Goal: Transaction & Acquisition: Purchase product/service

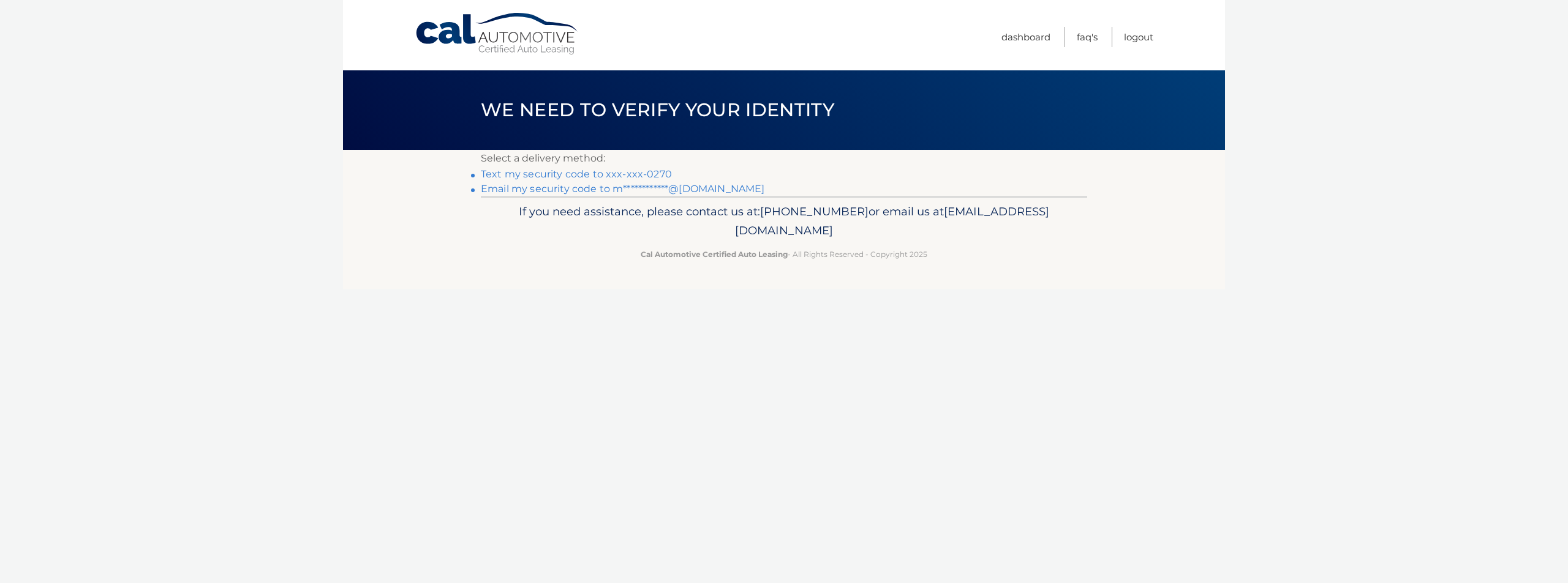
click at [545, 172] on link "Text my security code to xxx-xxx-0270" at bounding box center [576, 173] width 191 height 11
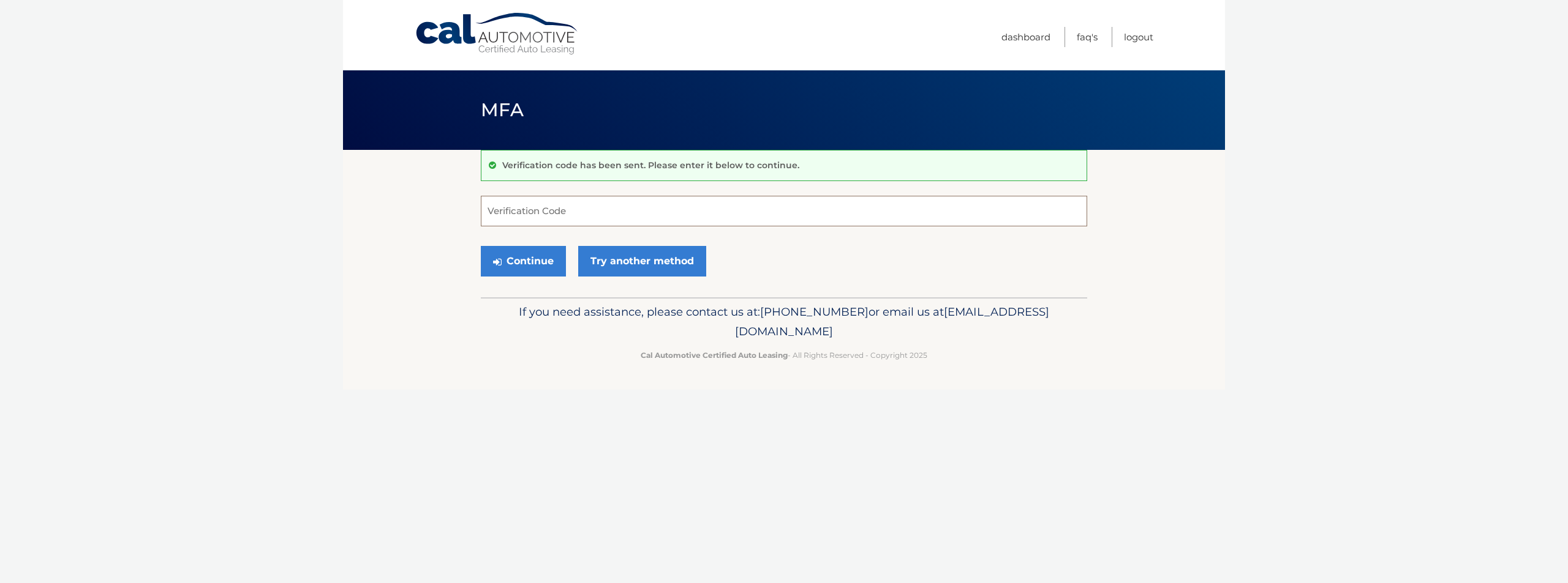
click at [503, 208] on input "Verification Code" at bounding box center [784, 211] width 606 height 31
type input "039345"
click at [519, 260] on button "Continue" at bounding box center [523, 261] width 85 height 31
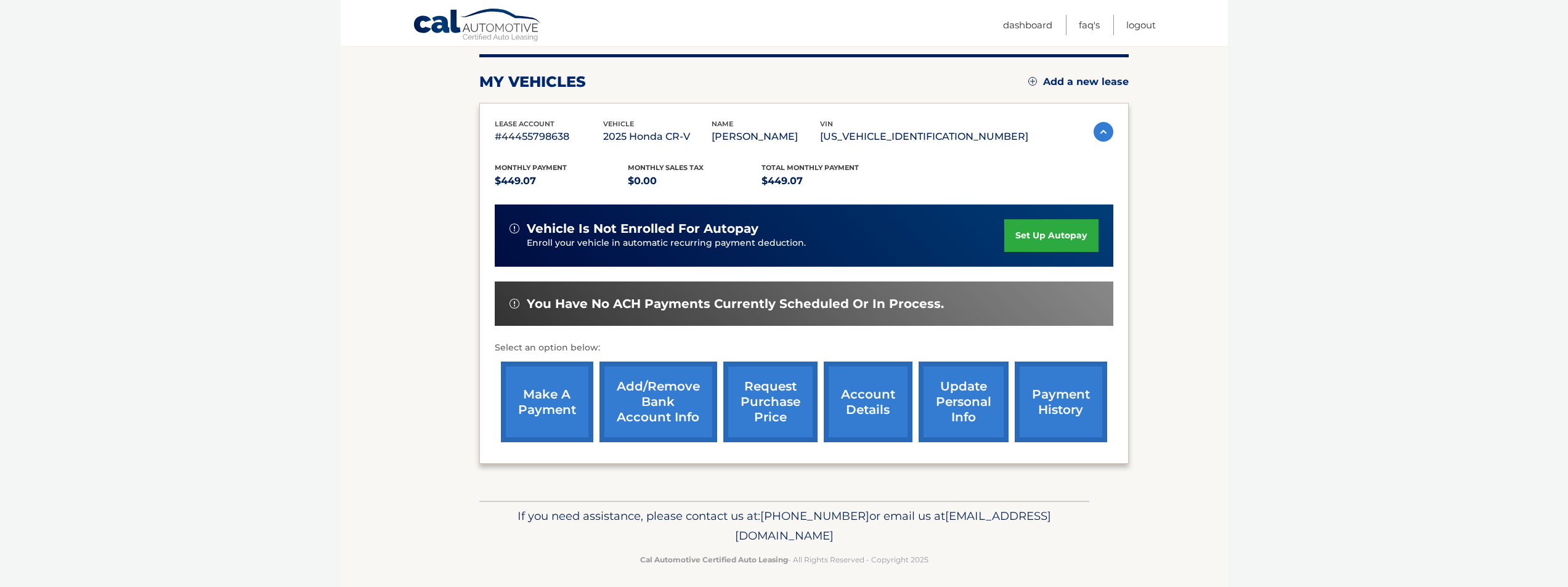
scroll to position [160, 0]
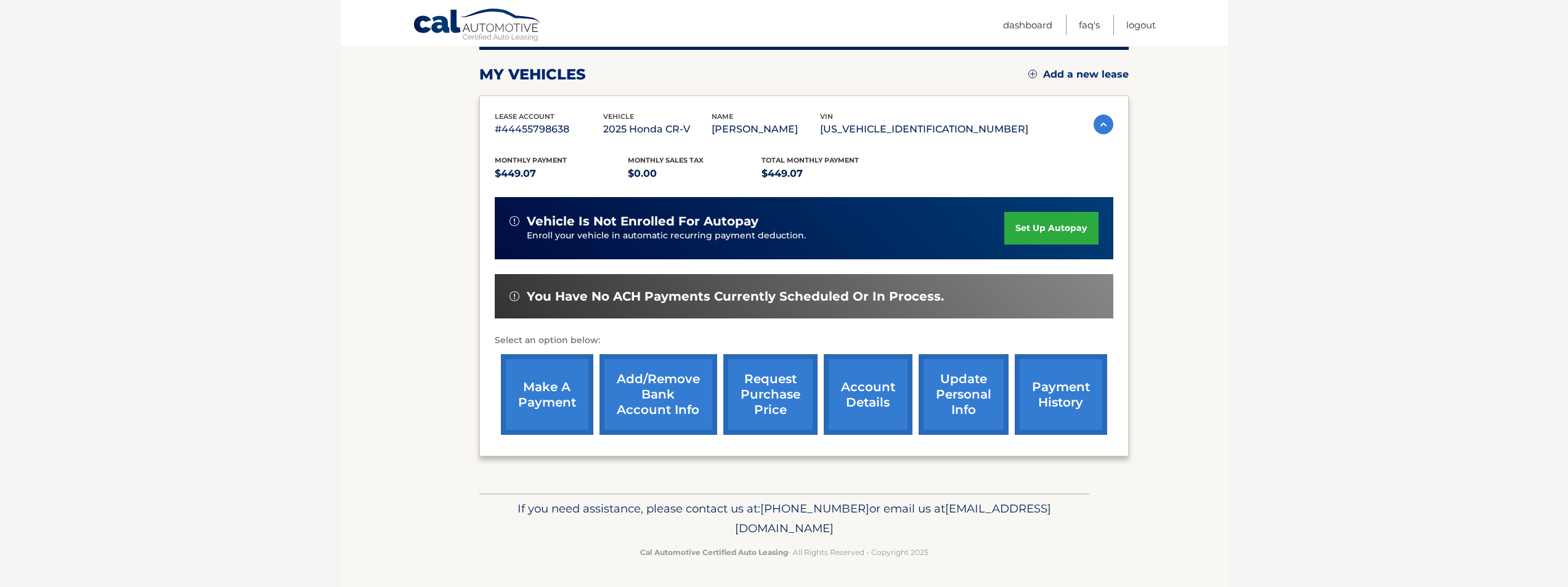
click at [1066, 405] on link "payment history" at bounding box center [1061, 395] width 92 height 81
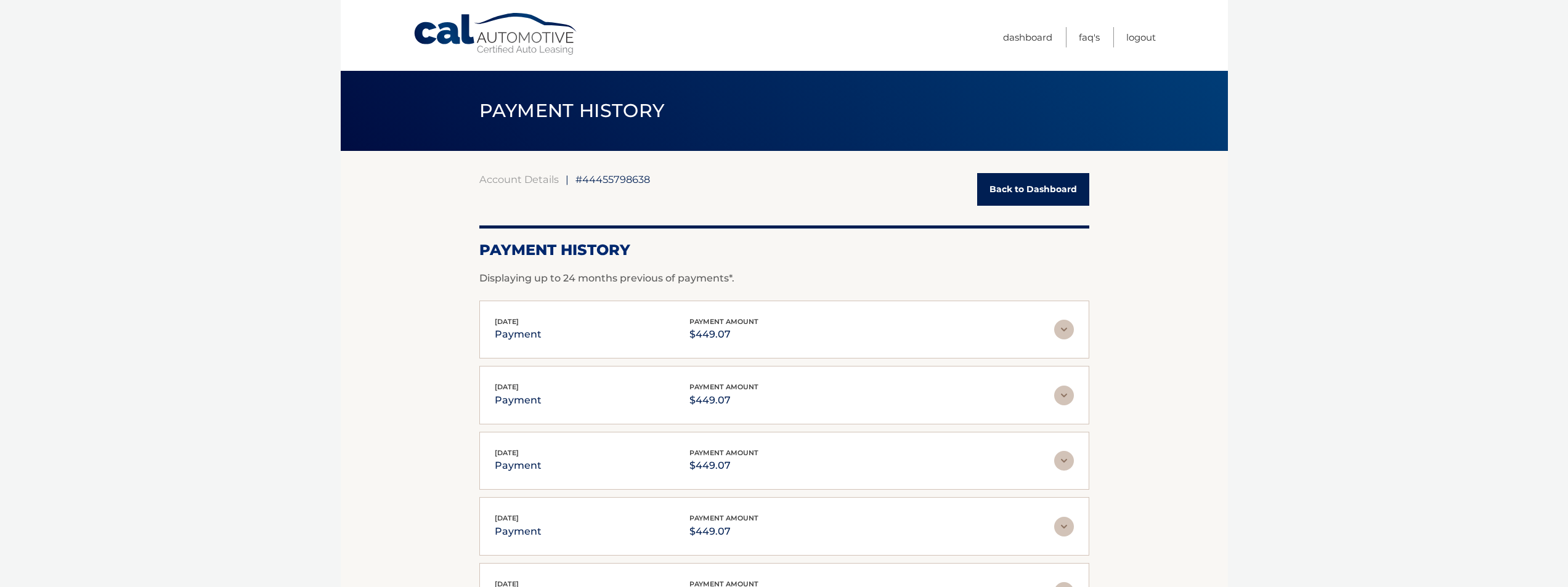
click at [1027, 185] on link "Back to Dashboard" at bounding box center [1032, 189] width 112 height 33
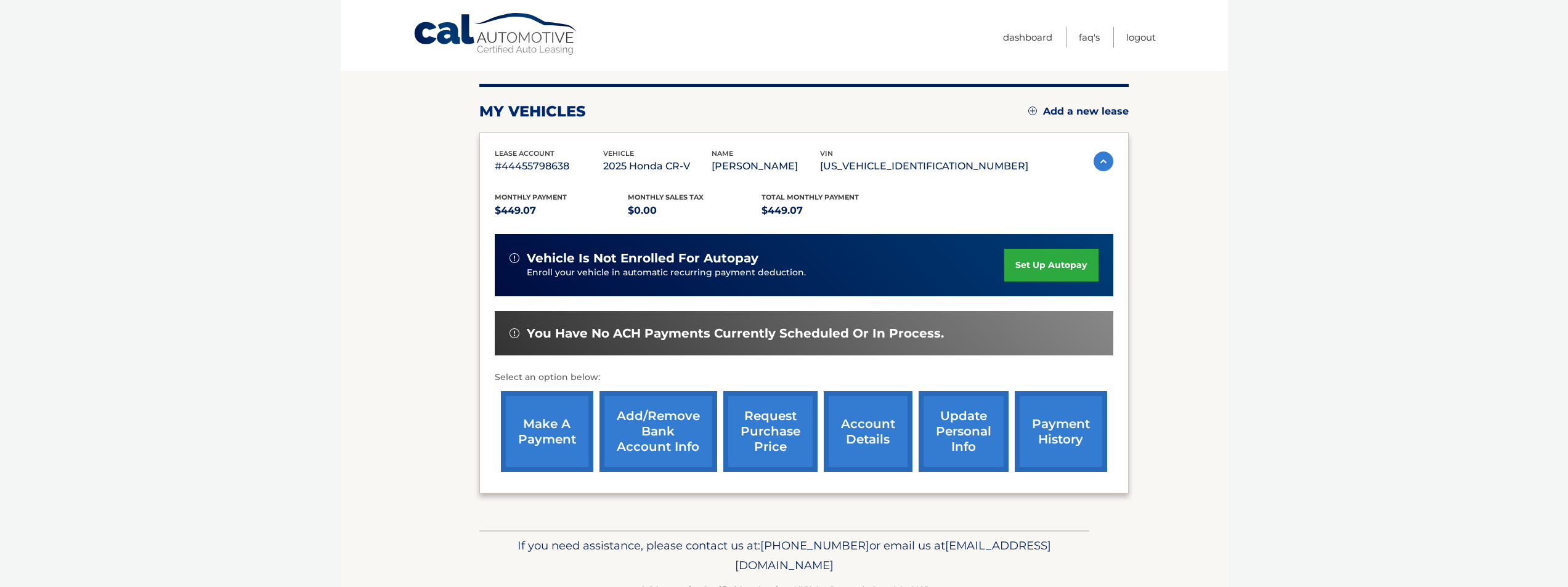
scroll to position [123, 0]
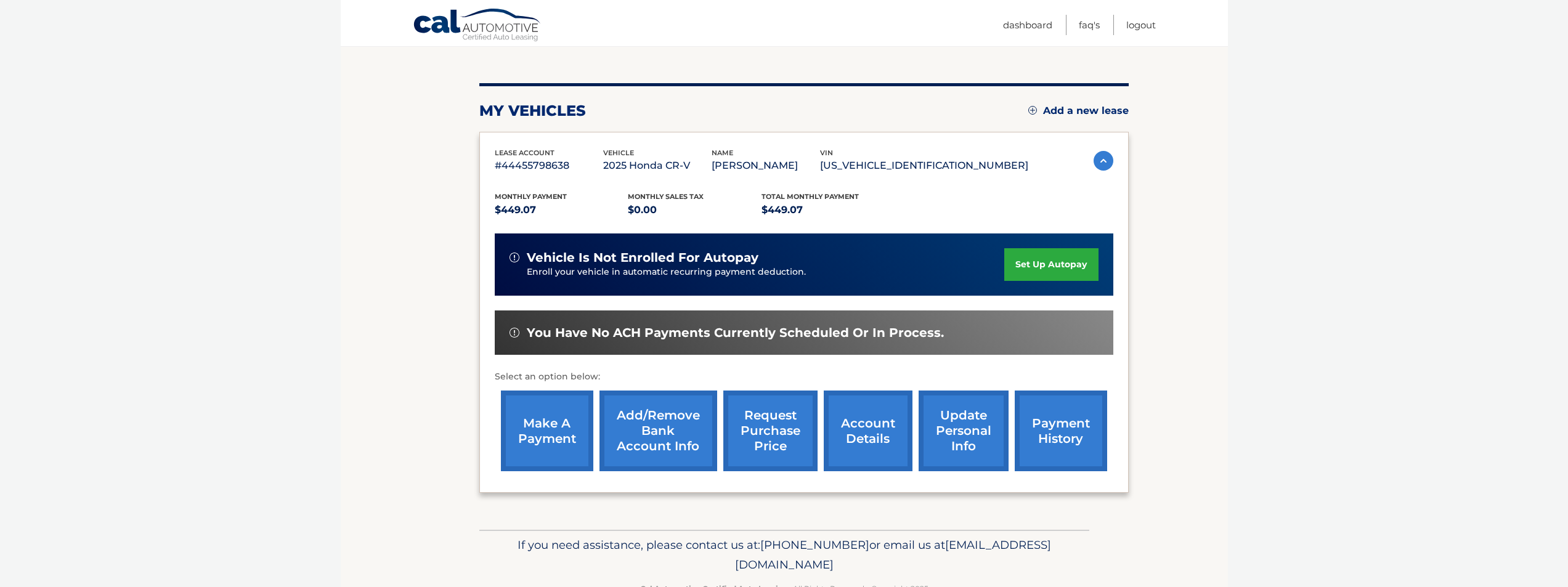
click at [546, 427] on link "make a payment" at bounding box center [546, 431] width 92 height 81
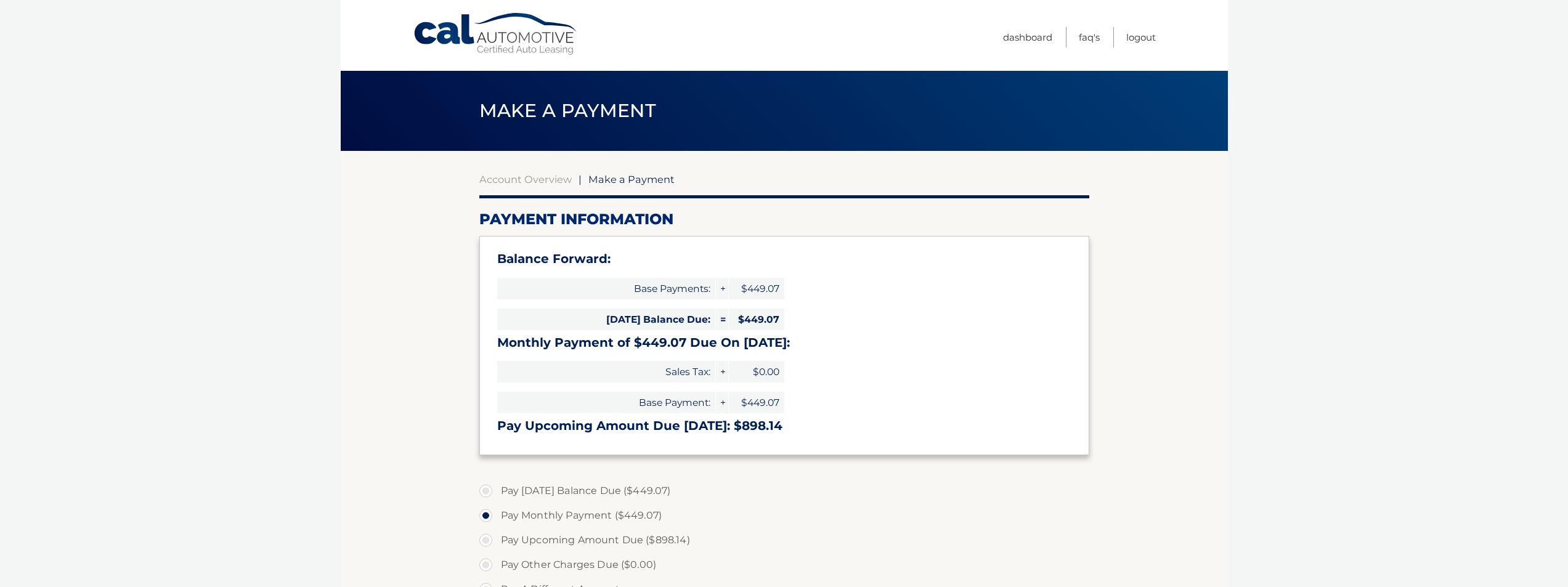
select select "ZTNkODRjOGQtMmJmOC00ZmY4LWE1NWMtZTQ0OWY1OWE4YWUw"
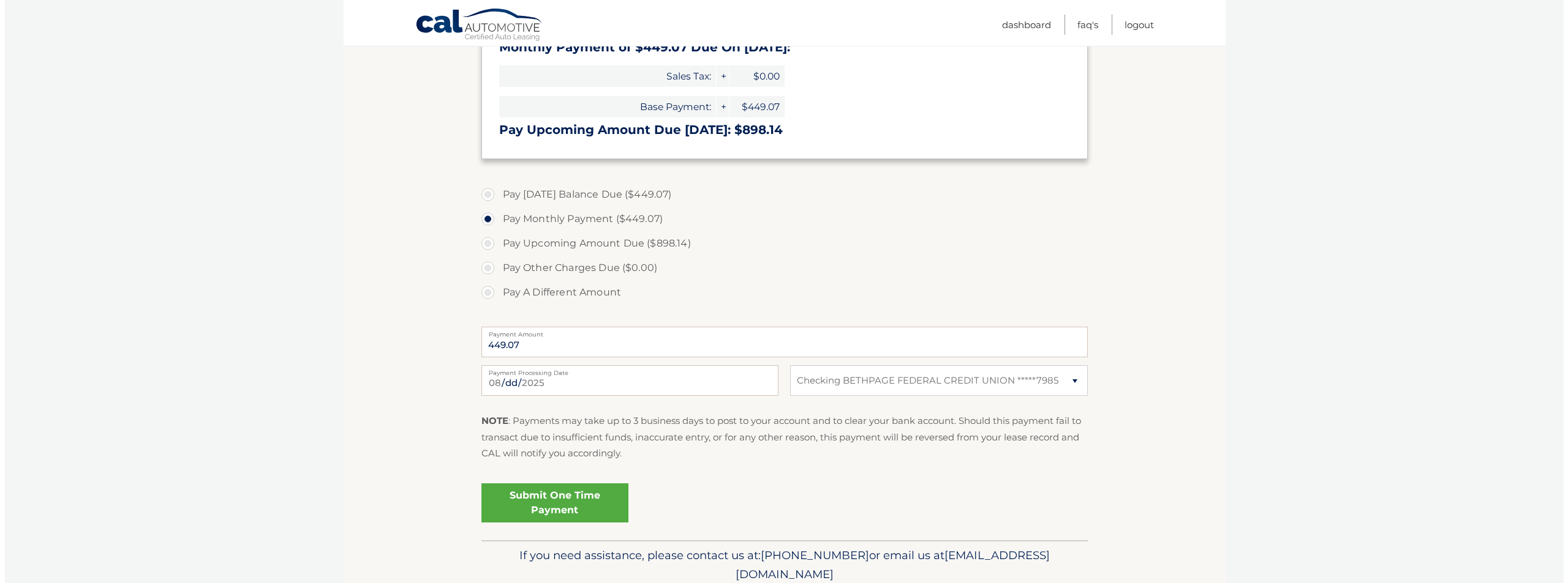
scroll to position [306, 0]
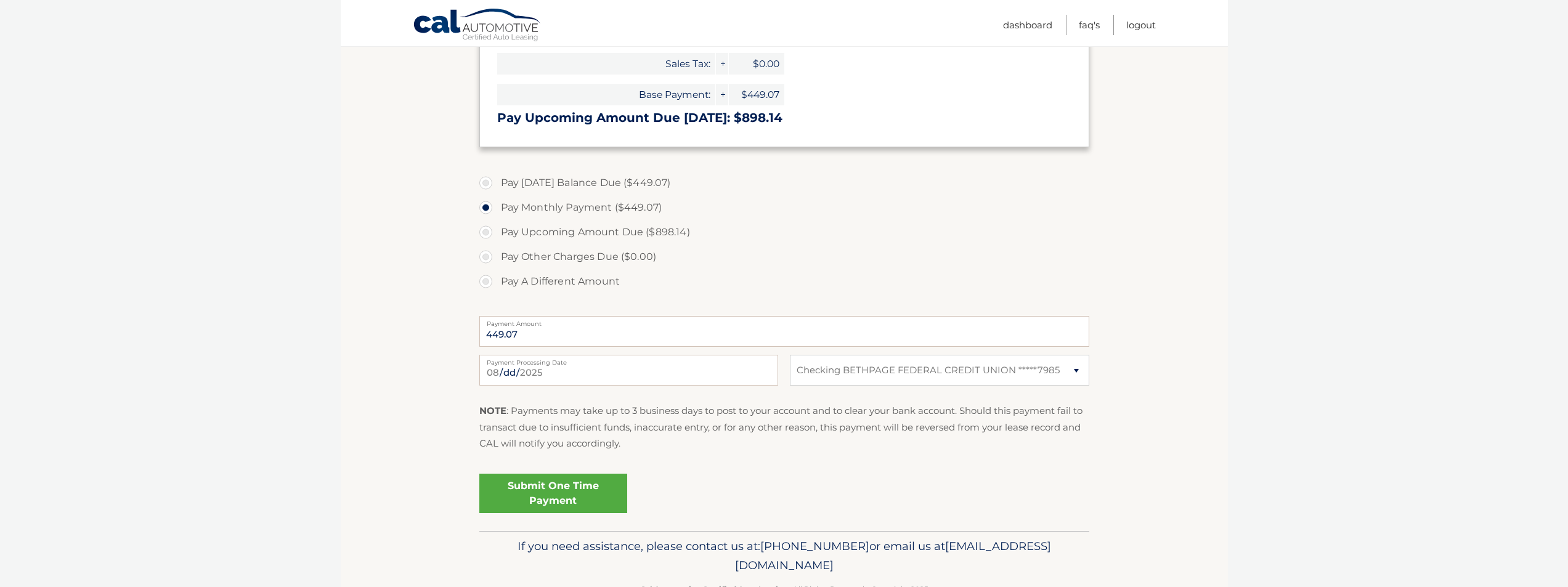
click at [574, 493] on link "Submit One Time Payment" at bounding box center [553, 494] width 148 height 40
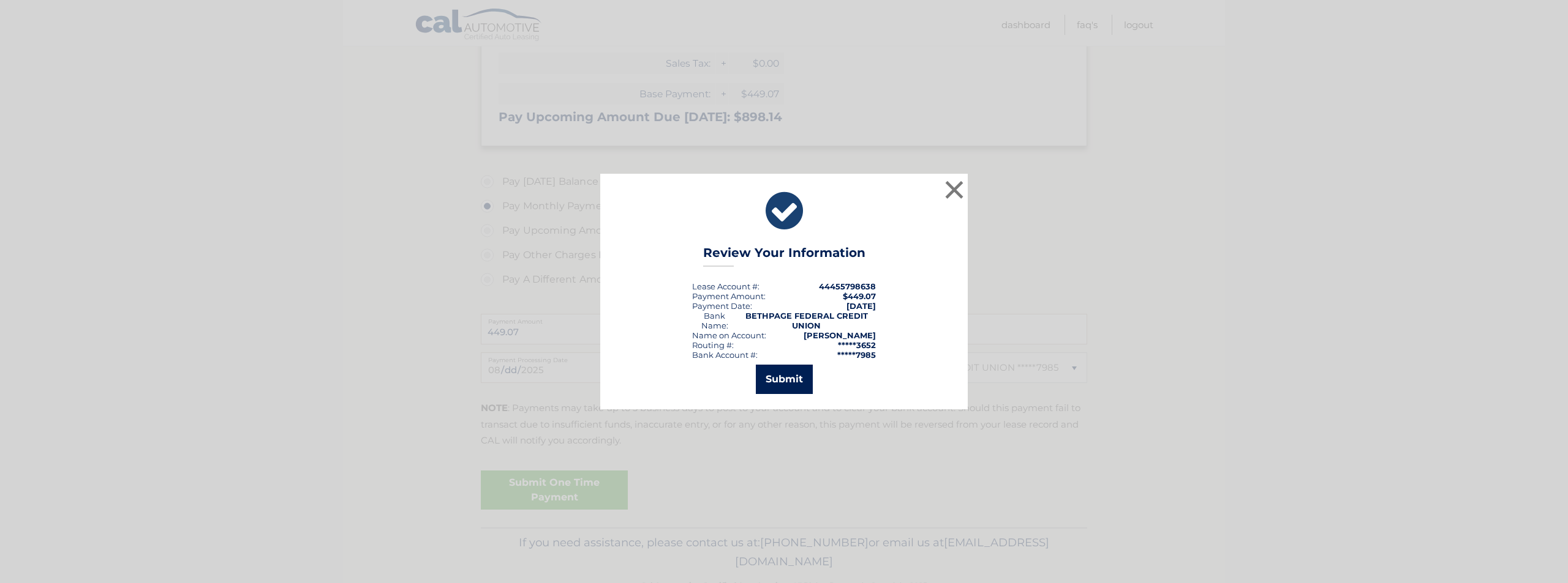
click at [802, 376] on button "Submit" at bounding box center [784, 380] width 57 height 30
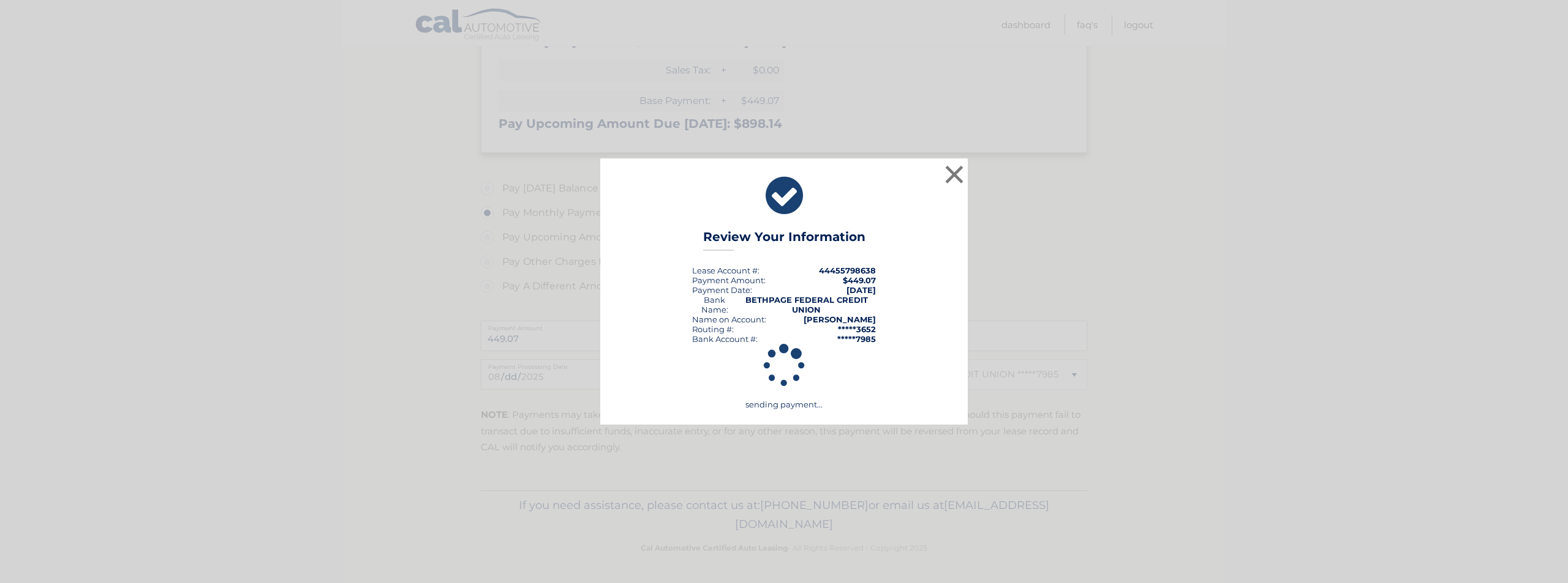
scroll to position [299, 0]
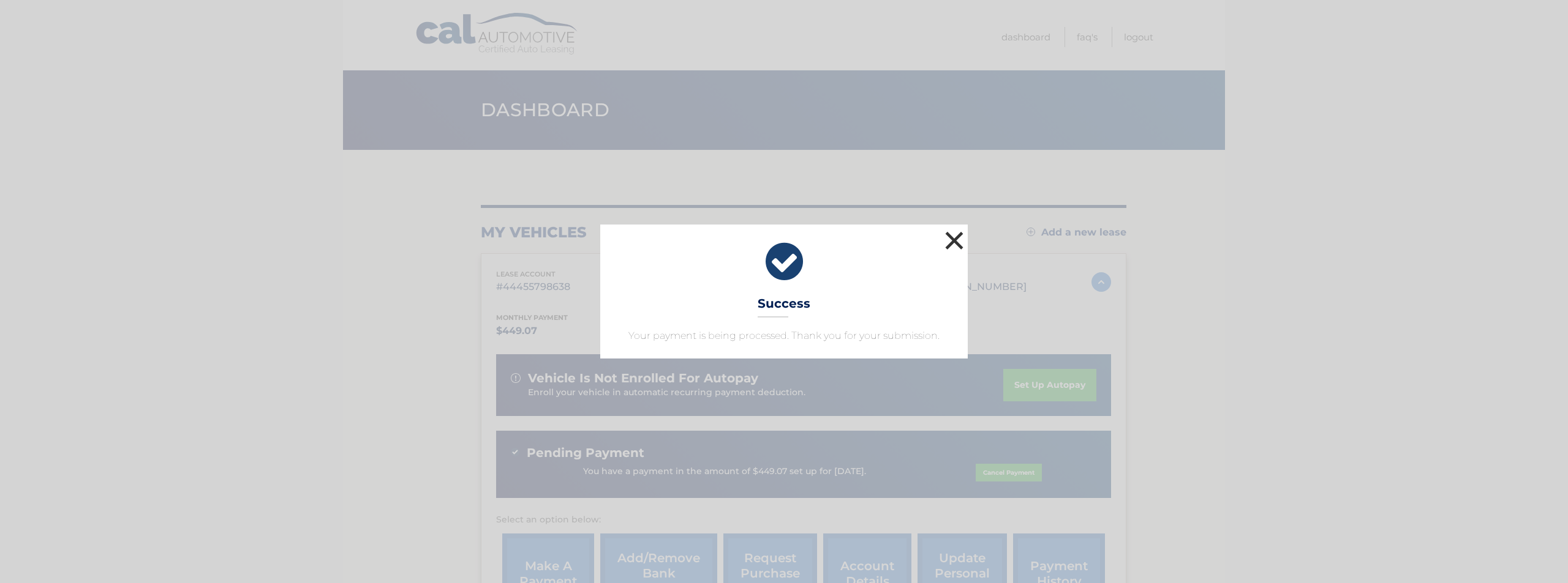
click at [951, 237] on button "×" at bounding box center [954, 241] width 25 height 25
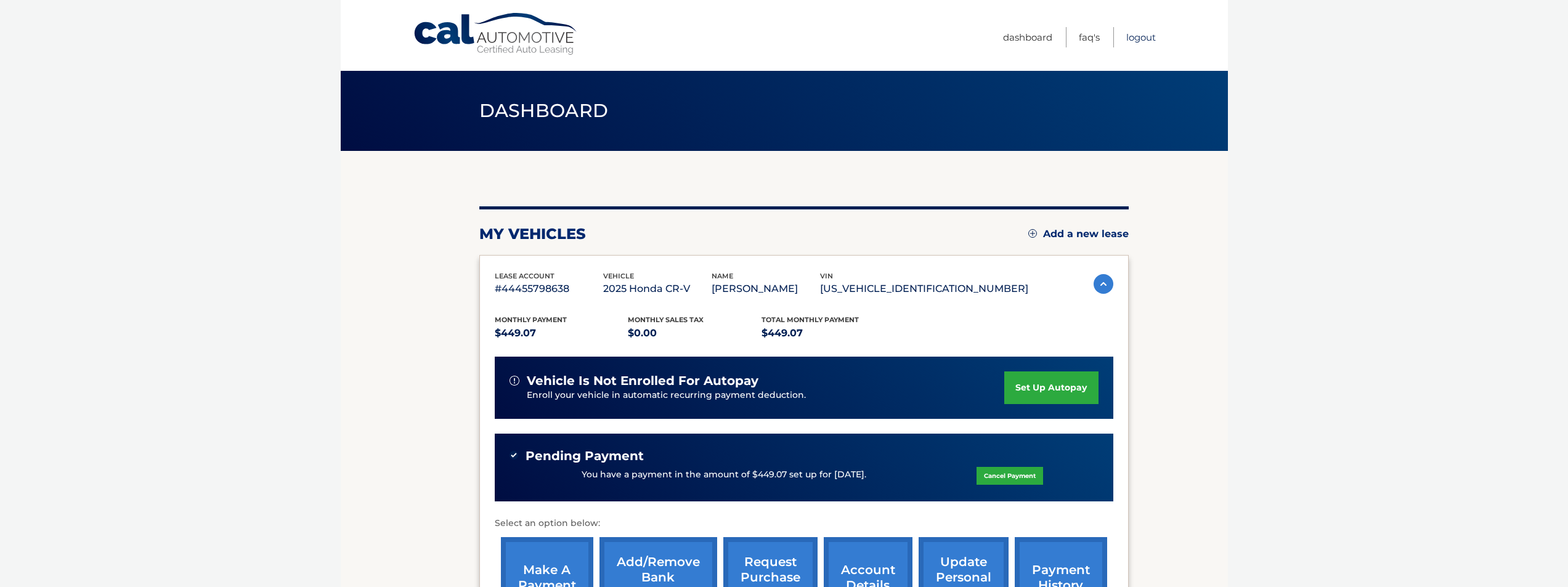
click at [1135, 34] on link "Logout" at bounding box center [1141, 37] width 30 height 20
